Goal: Check status: Check status

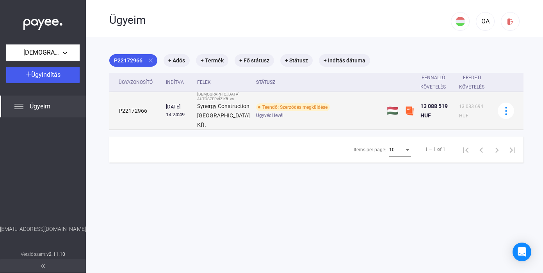
click at [405, 113] on img at bounding box center [409, 110] width 9 height 9
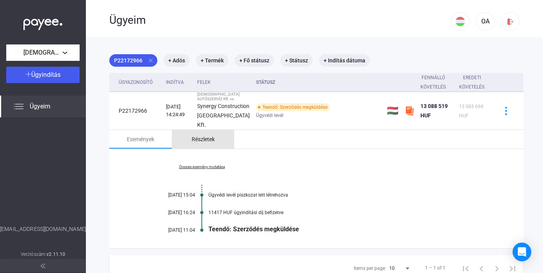
click at [211, 143] on div "Részletek" at bounding box center [203, 139] width 23 height 9
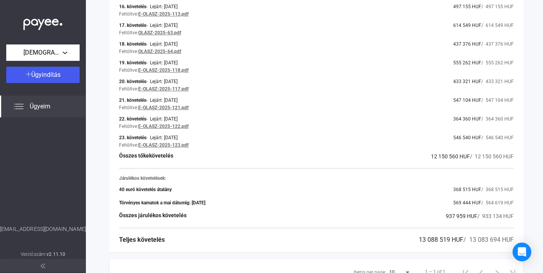
scroll to position [546, 0]
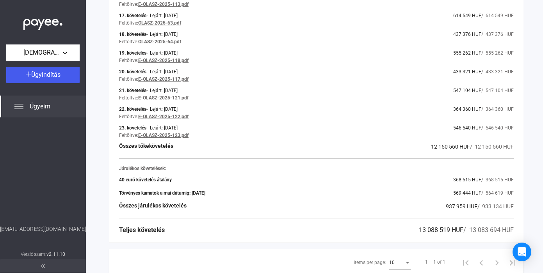
drag, startPoint x: 121, startPoint y: 185, endPoint x: 471, endPoint y: 198, distance: 350.7
copy div "40 euró követelés átalány 368 515 HUF / 368 515 HUF Törvényes kamatok a mai dát…"
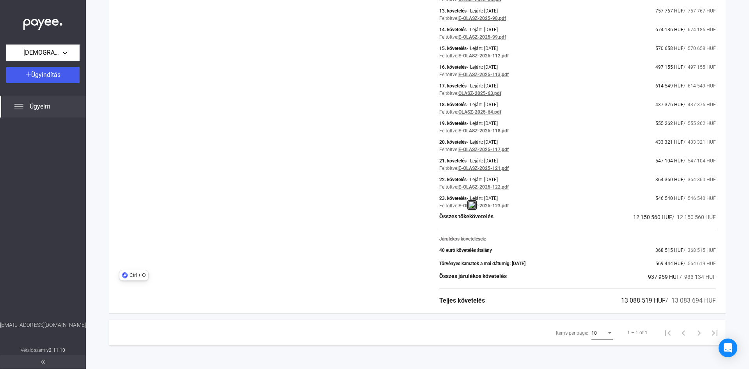
scroll to position [382, 0]
drag, startPoint x: 427, startPoint y: 202, endPoint x: 537, endPoint y: 174, distance: 114.4
click at [537, 174] on div "Ügyazonosító: P22172966 Adós adatai Adós neve Synergy Construction [GEOGRAPHIC_…" at bounding box center [417, 32] width 617 height 562
drag, startPoint x: 713, startPoint y: 198, endPoint x: 450, endPoint y: 183, distance: 263.1
click at [450, 183] on div "Ügyazonosító: P22172966 Adós adatai Adós neve Synergy Construction [GEOGRAPHIC_…" at bounding box center [417, 32] width 617 height 562
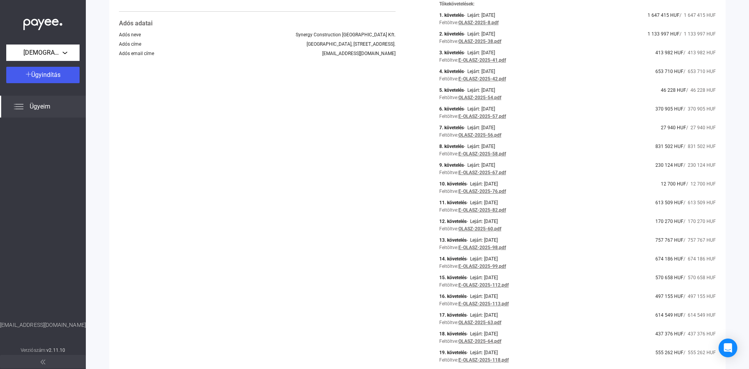
scroll to position [109, 0]
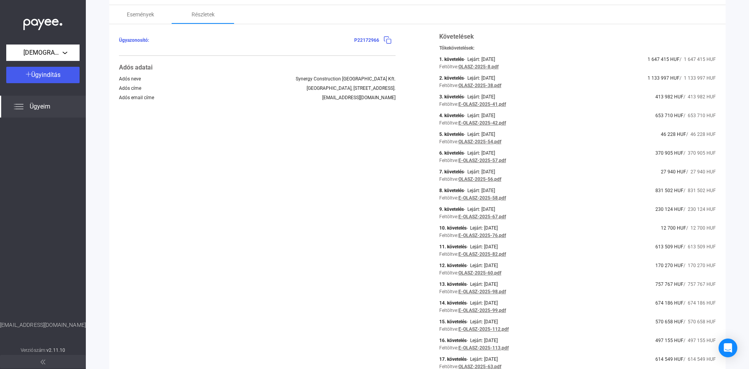
drag, startPoint x: 711, startPoint y: 217, endPoint x: 432, endPoint y: 57, distance: 321.7
click at [432, 57] on div "Ügyazonosító: P22172966 Adós adatai Adós neve Synergy Construction [GEOGRAPHIC_…" at bounding box center [417, 305] width 617 height 562
copy div "2. loremipsu - Dolors: 0909.74.98. 1 944 803 AME / 1 557 455 CON Adipiscin: ELI…"
click at [321, 189] on div "Ügyazonosító: P22172966 Adós adatai Adós neve Synergy Construction [GEOGRAPHIC_…" at bounding box center [257, 305] width 277 height 546
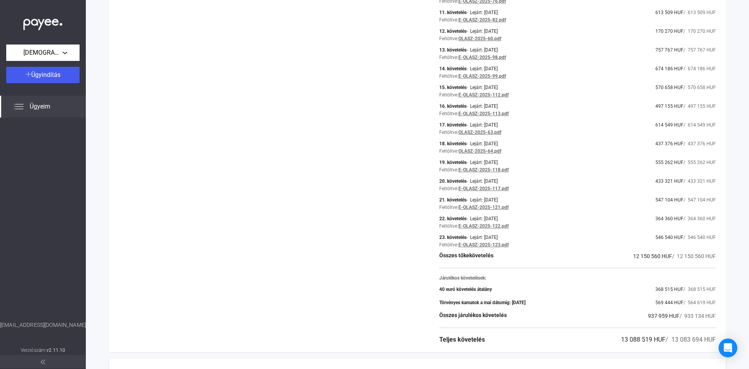
scroll to position [382, 0]
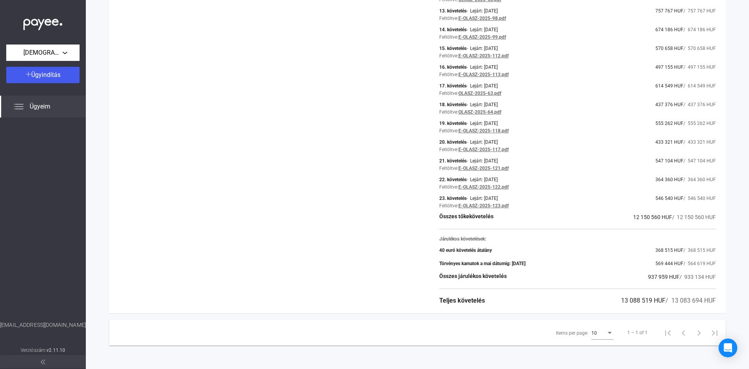
click at [30, 107] on span "Ügyeim" at bounding box center [40, 106] width 21 height 9
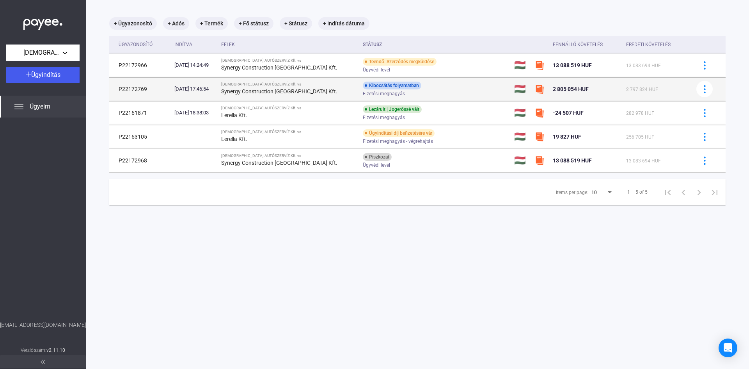
click at [328, 88] on div "Synergy Construction [GEOGRAPHIC_DATA] Kft." at bounding box center [288, 91] width 135 height 9
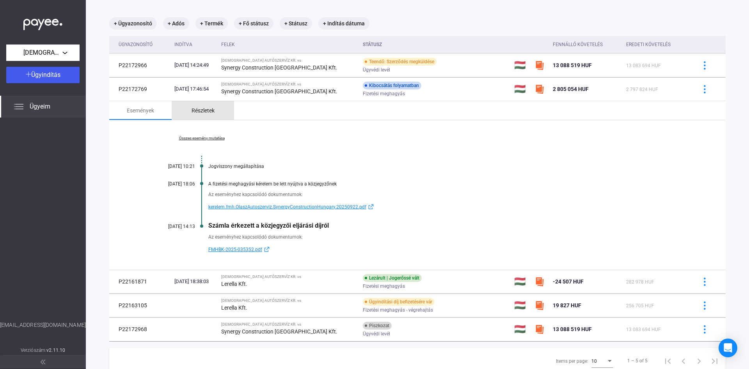
click at [209, 110] on div "Részletek" at bounding box center [203, 110] width 23 height 9
